Goal: Ask a question

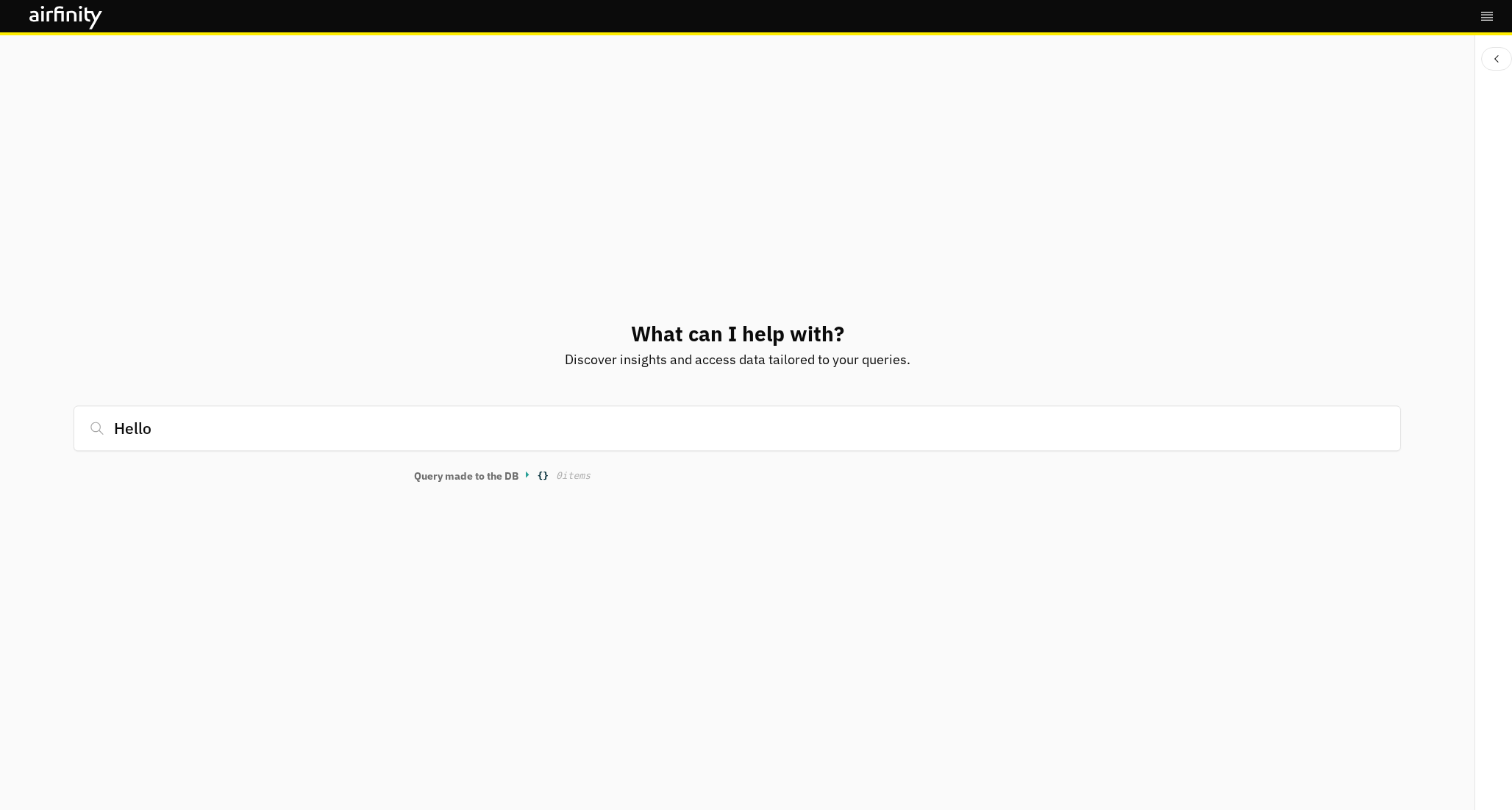
type input "Hello"
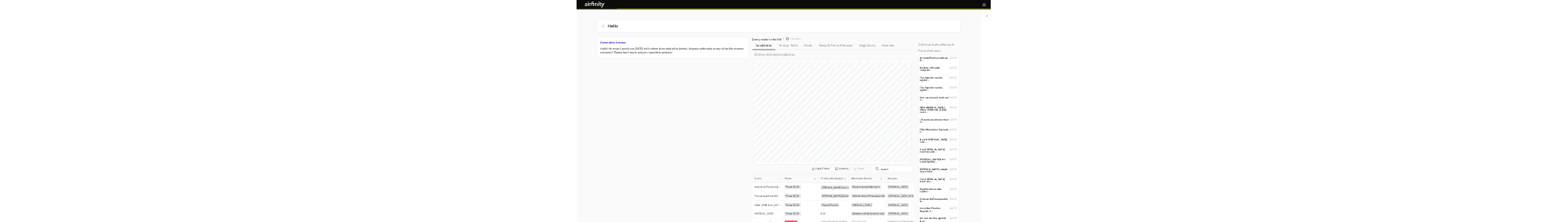
scroll to position [814, 596]
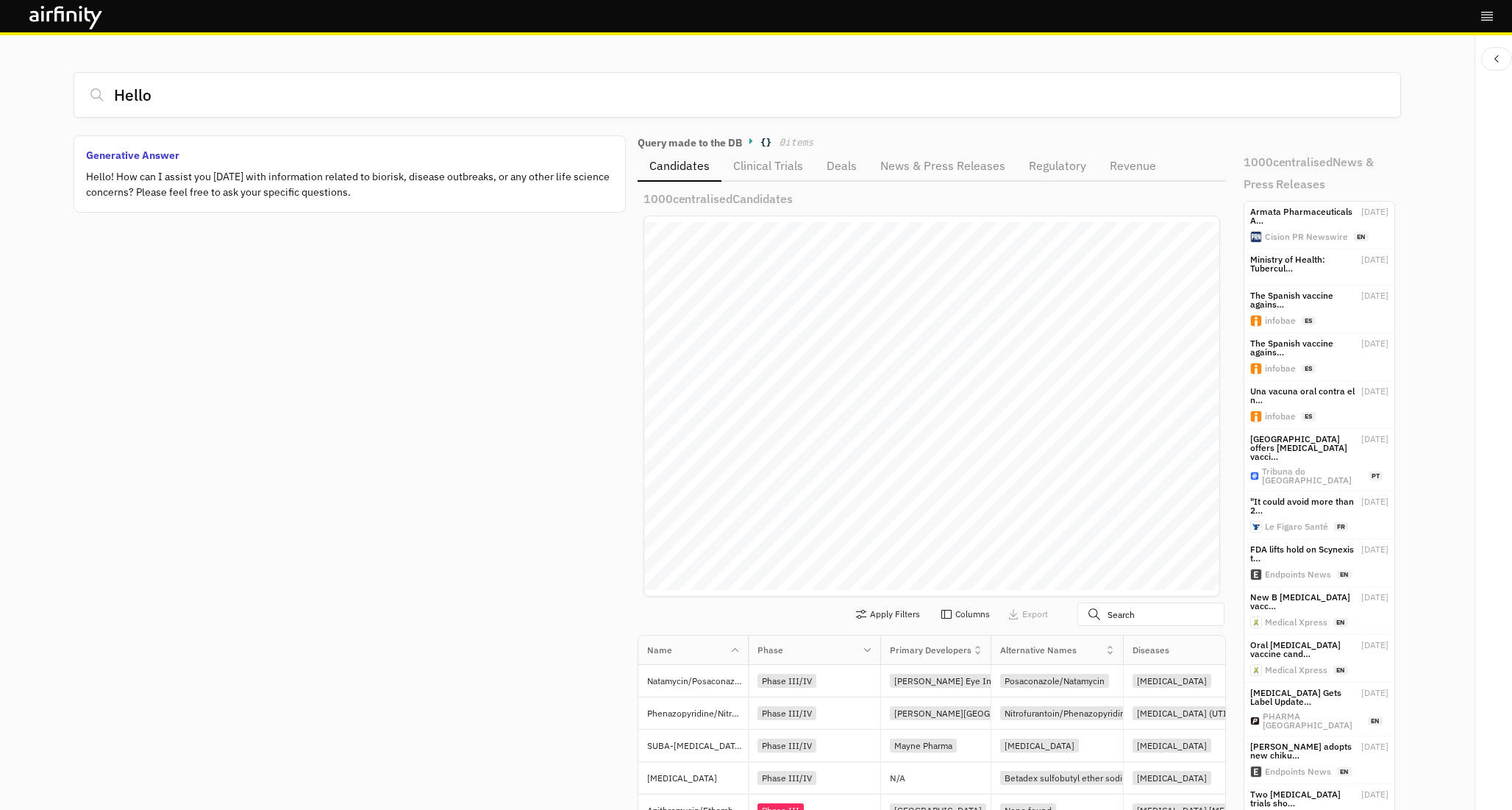
click at [157, 157] on p "Generative Answer" at bounding box center [350, 155] width 527 height 15
click at [211, 187] on p "Hello! How can I assist you today with information related to biorisk, disease …" at bounding box center [350, 185] width 527 height 31
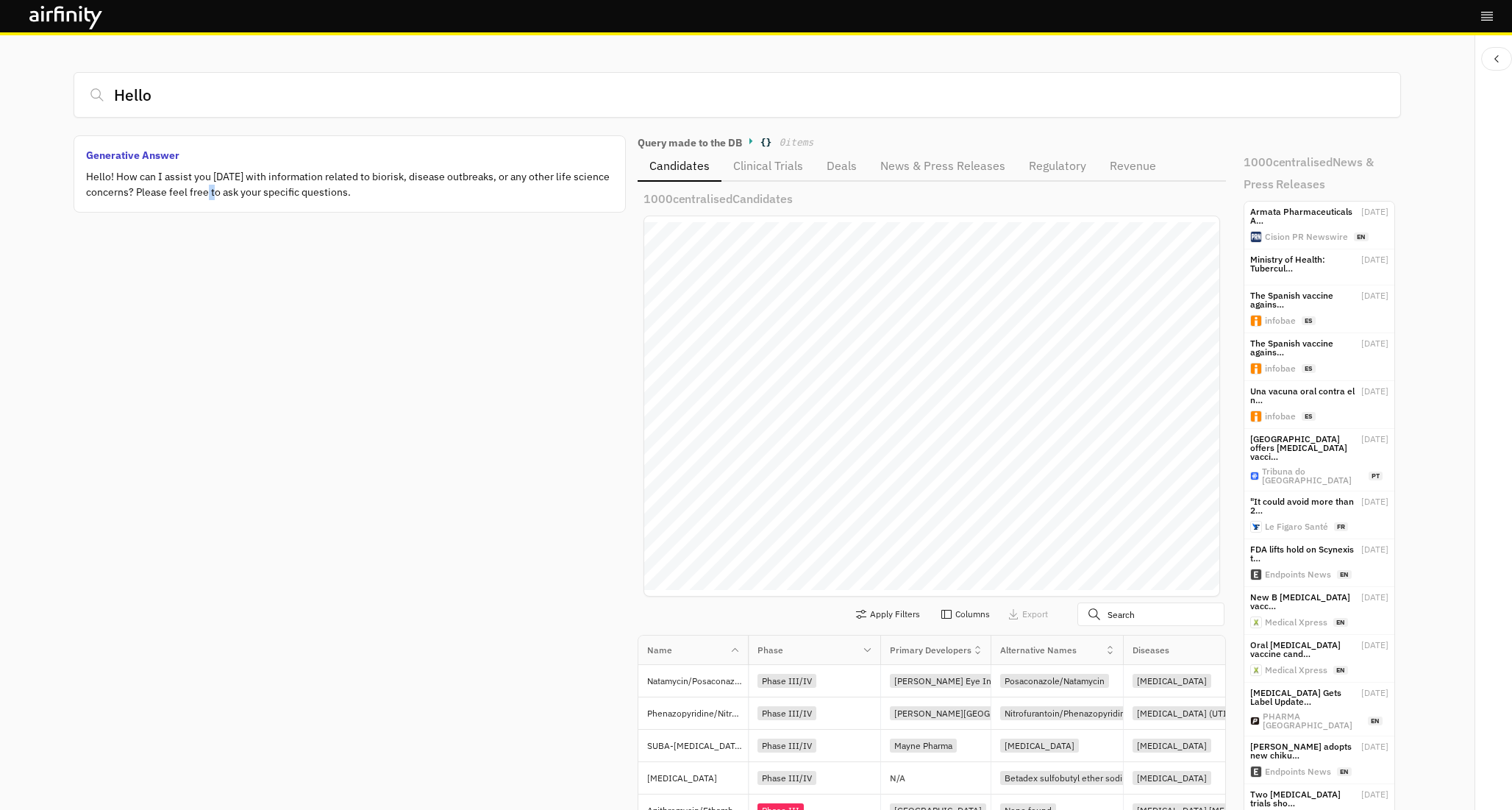
click at [211, 187] on p "Hello! How can I assist you today with information related to biorisk, disease …" at bounding box center [350, 185] width 527 height 31
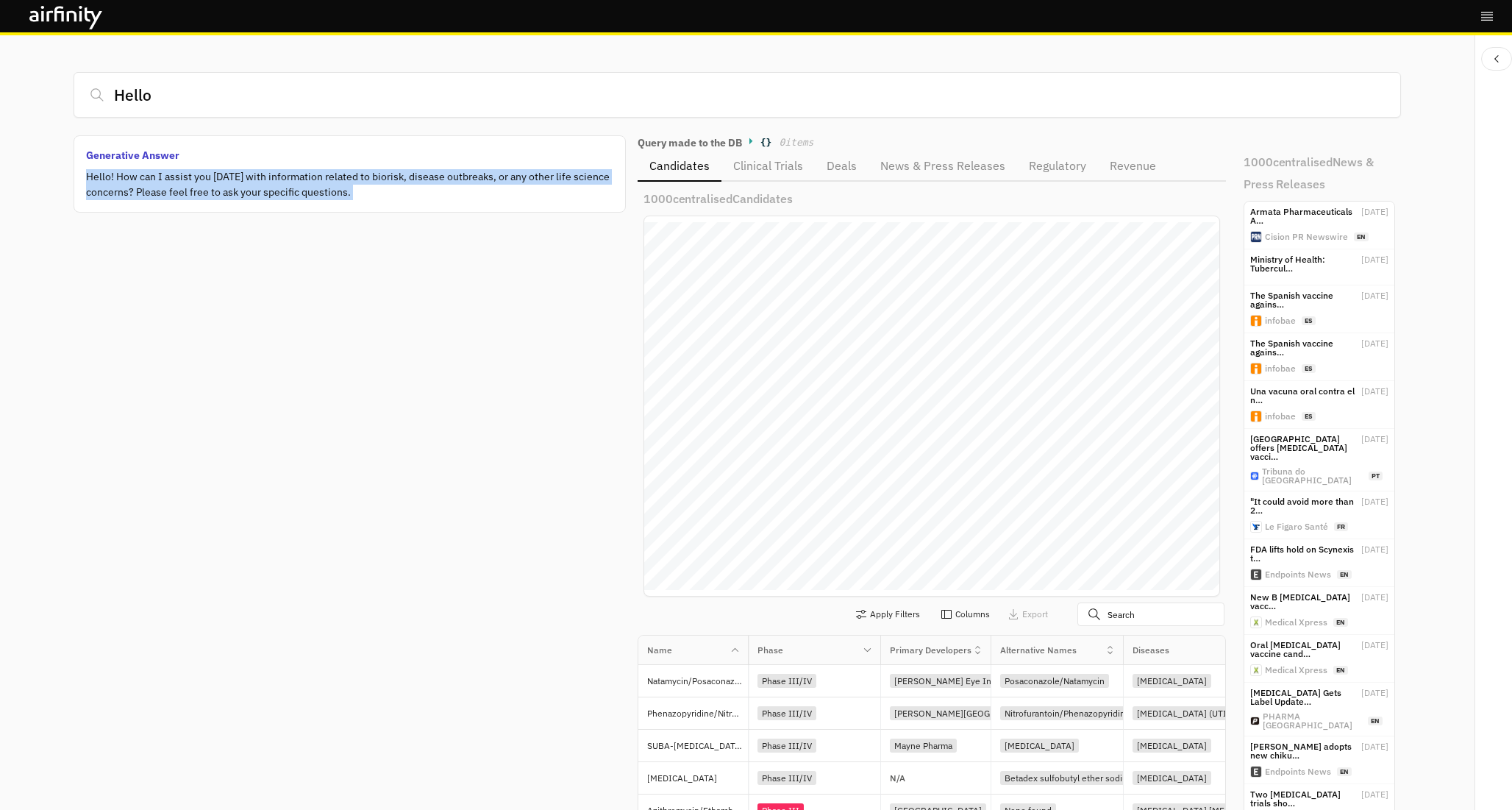
click at [211, 187] on p "Hello! How can I assist you today with information related to biorisk, disease …" at bounding box center [350, 185] width 527 height 31
click at [249, 190] on p "Hello! How can I assist you today with information related to biorisk, disease …" at bounding box center [350, 185] width 527 height 31
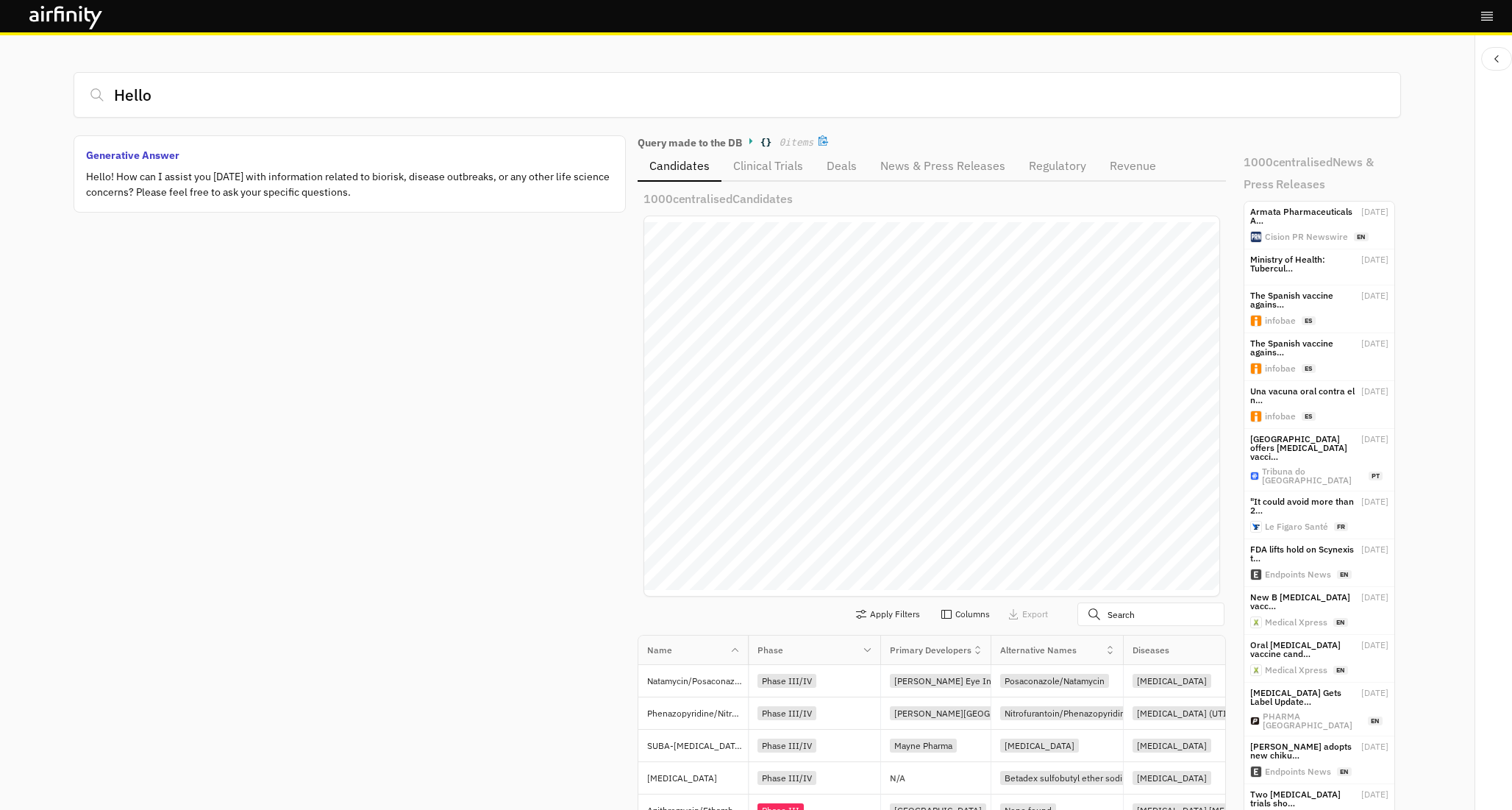
click at [748, 139] on icon at bounding box center [752, 140] width 9 height 9
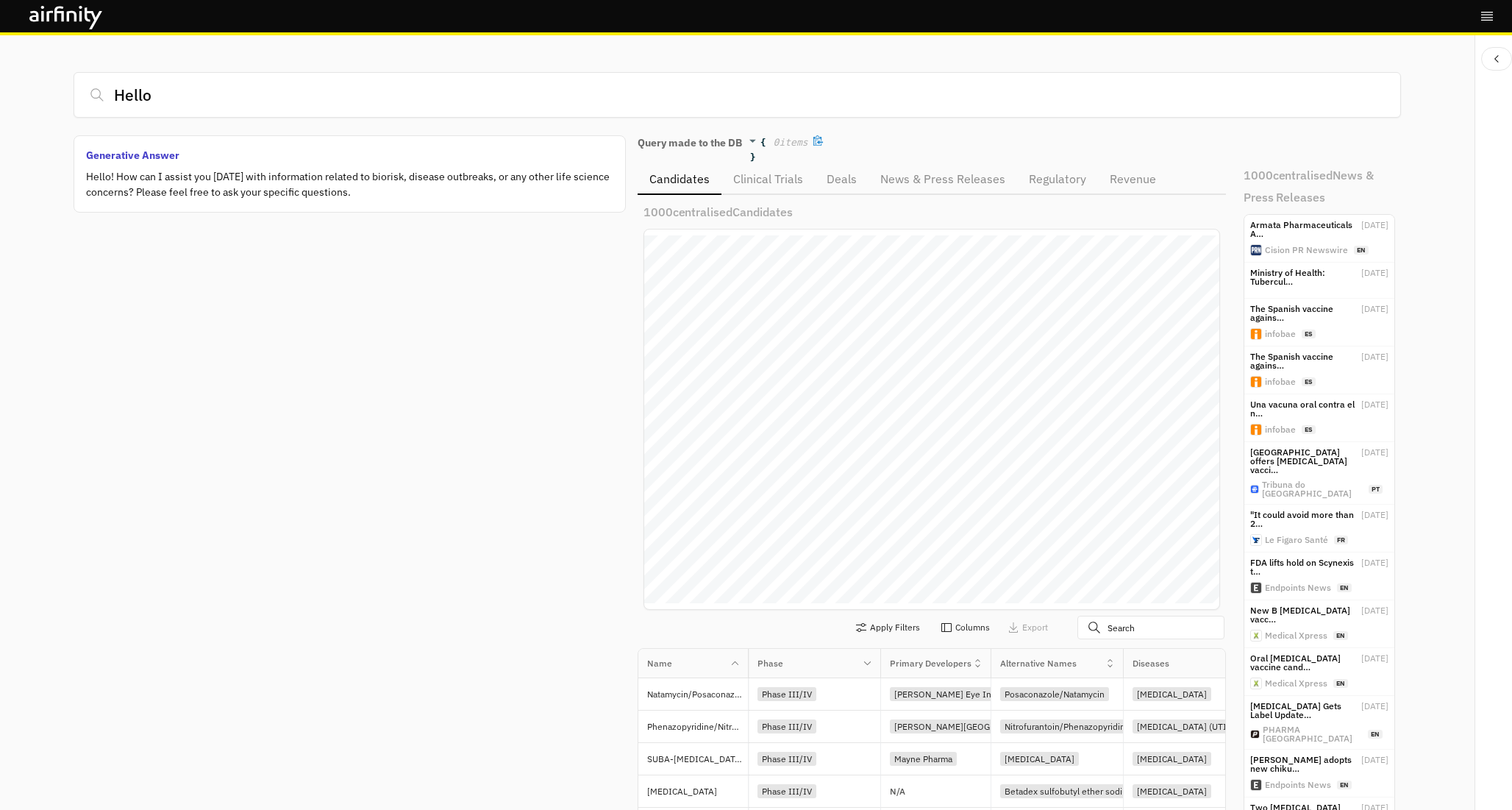
click at [751, 140] on icon at bounding box center [752, 140] width 9 height 9
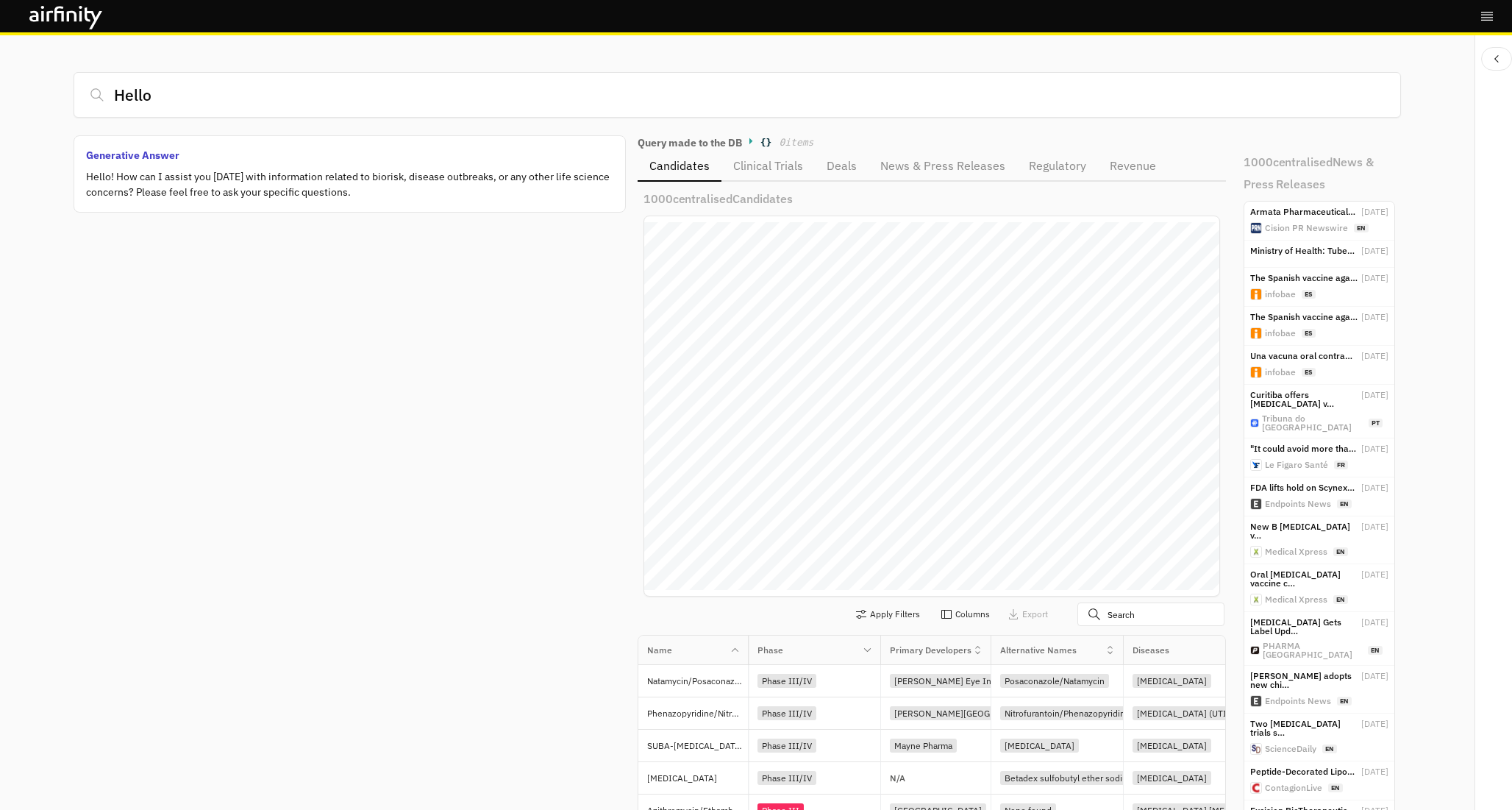
click at [274, 135] on div "Generative Answer Hello! How can I assist you today with information related to…" at bounding box center [350, 174] width 552 height 77
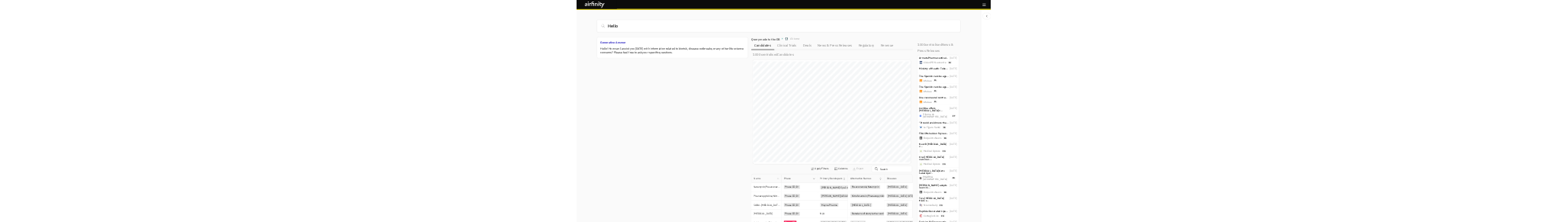
scroll to position [196, 596]
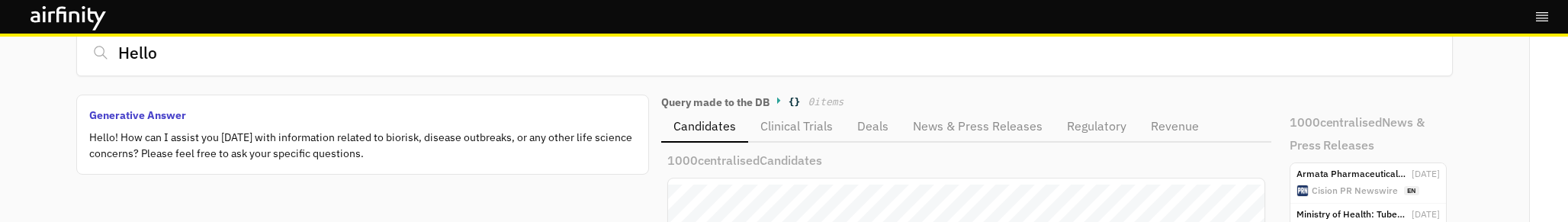
drag, startPoint x: 252, startPoint y: 100, endPoint x: 145, endPoint y: 104, distance: 107.1
click at [252, 100] on div "Generative Answer Hello! How can I assist you today with information related to…" at bounding box center [363, 135] width 573 height 80
drag, startPoint x: 145, startPoint y: 104, endPoint x: 166, endPoint y: 57, distance: 51.5
click at [145, 104] on div "Generative Answer Hello! How can I assist you today with information related to…" at bounding box center [363, 135] width 573 height 80
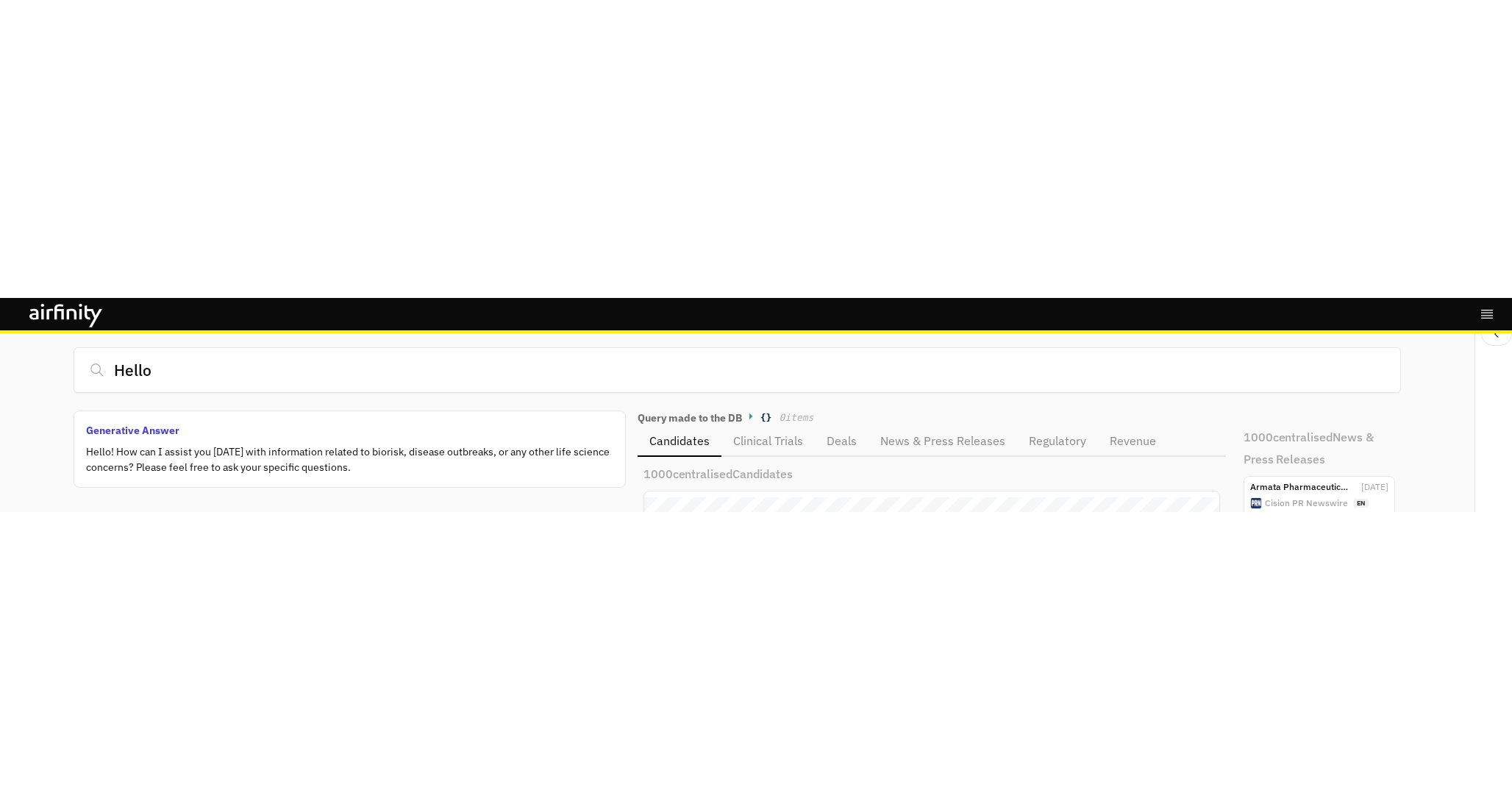
scroll to position [785, 575]
